Goal: Task Accomplishment & Management: Use online tool/utility

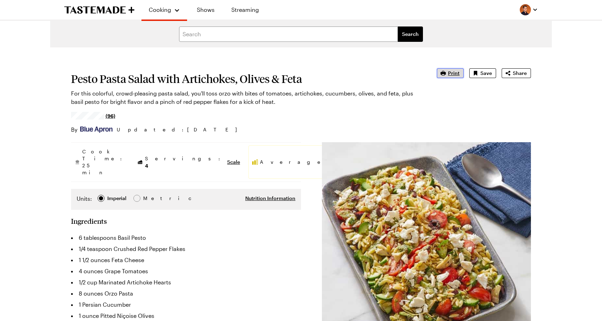
click at [450, 75] on span "Print" at bounding box center [454, 73] width 12 height 7
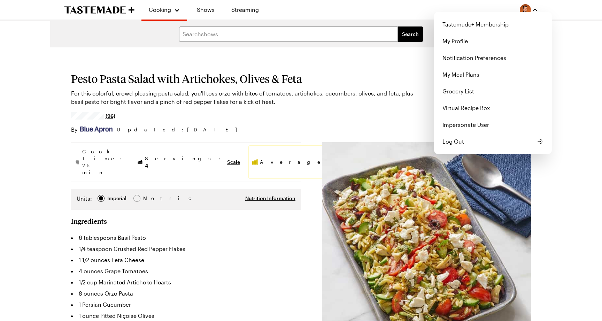
click at [527, 9] on img "button" at bounding box center [525, 9] width 11 height 11
click at [480, 71] on link "My Meal Plans" at bounding box center [493, 74] width 109 height 17
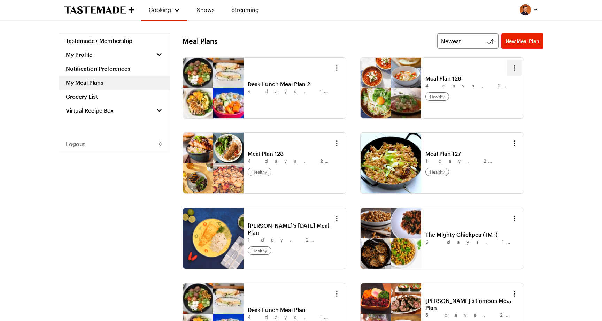
click at [511, 69] on icon "button" at bounding box center [515, 68] width 8 height 8
click at [369, 46] on div "Meal Plans Newest New Meal Plan Newest Desk Lunch Meal Plan 2 4 days , 1 meal ,…" at bounding box center [363, 206] width 361 height 347
click at [124, 113] on link "Virtual Recipe Box" at bounding box center [114, 111] width 111 height 14
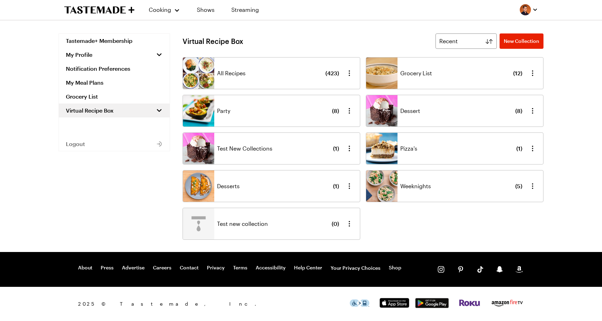
click at [228, 114] on span "Party" at bounding box center [223, 111] width 13 height 8
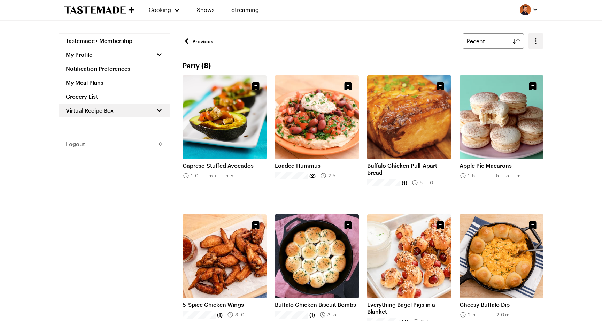
click at [542, 43] on button "button" at bounding box center [535, 40] width 15 height 15
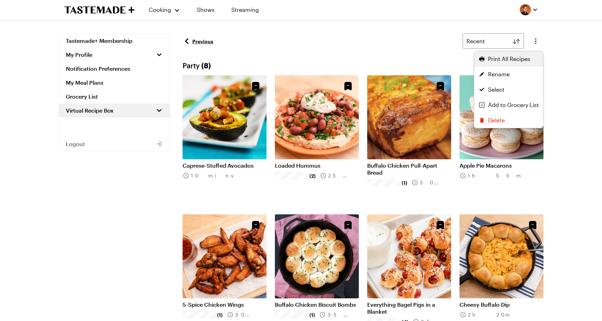
click at [528, 56] on span "Print All Recipes" at bounding box center [509, 59] width 42 height 8
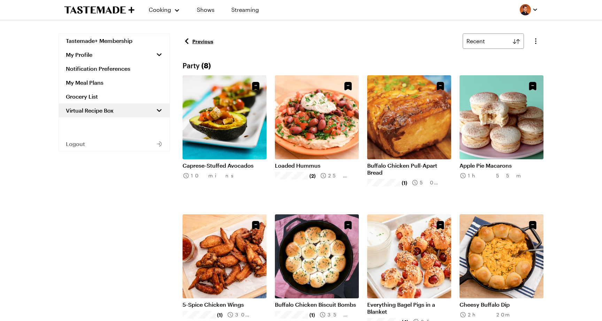
click at [525, 11] on img "button" at bounding box center [525, 9] width 11 height 11
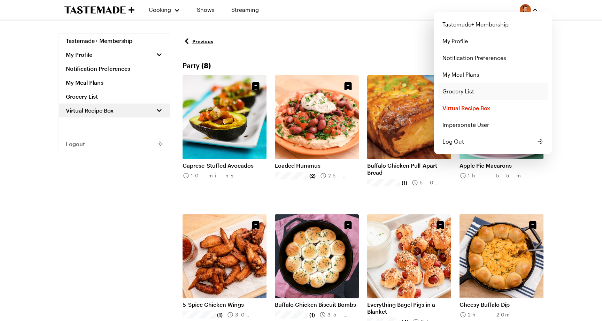
click at [497, 87] on link "Grocery List" at bounding box center [493, 91] width 109 height 17
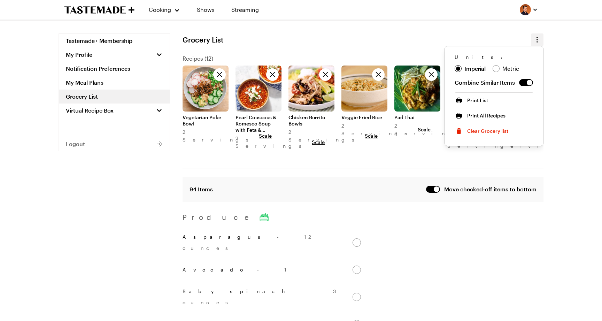
click at [536, 41] on icon "button" at bounding box center [537, 40] width 8 height 8
click at [482, 103] on span "Print List" at bounding box center [477, 100] width 21 height 7
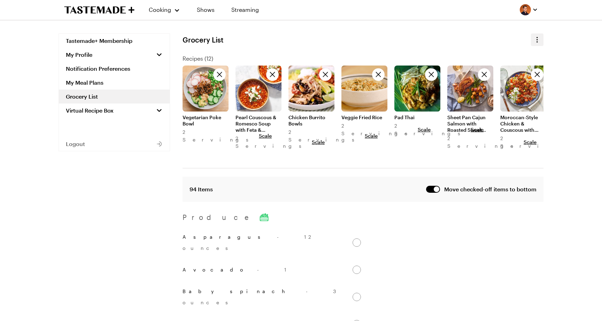
click at [540, 40] on icon "button" at bounding box center [537, 40] width 8 height 8
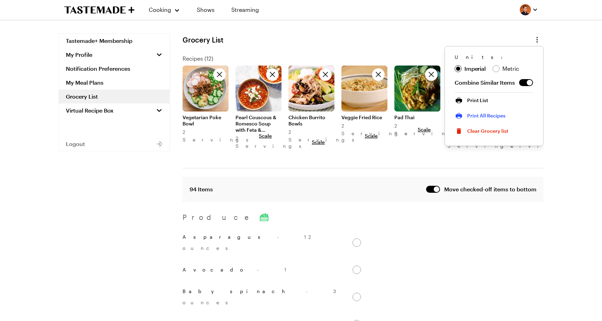
click at [488, 116] on span "Print All Recipes" at bounding box center [486, 115] width 38 height 7
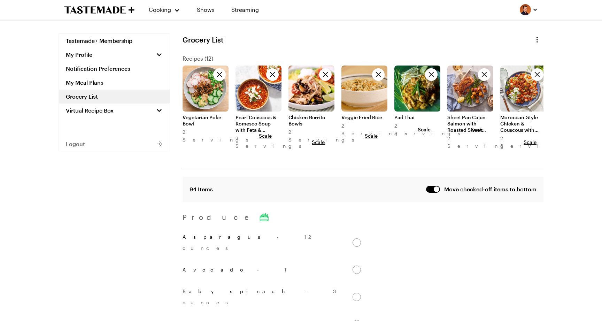
click at [363, 7] on div "Cooking Shows Streaming" at bounding box center [301, 10] width 502 height 20
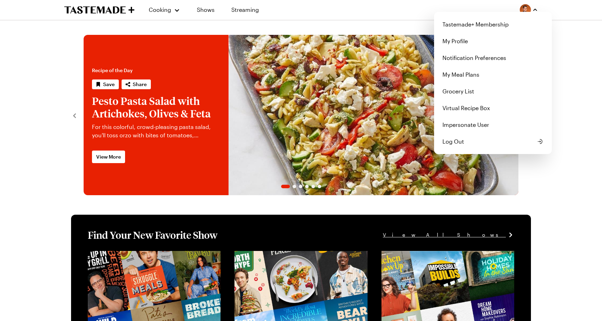
click at [532, 10] on button "button" at bounding box center [529, 9] width 18 height 11
click at [508, 70] on link "My Meal Plans" at bounding box center [493, 74] width 109 height 17
